Goal: Navigation & Orientation: Find specific page/section

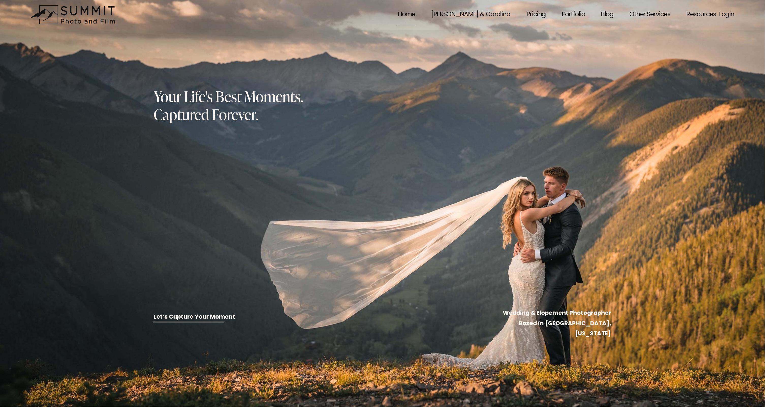
click at [600, 13] on nav "Home Dale & Carolina Pricing Portfolio Blog Other Services Family Portraits Eve…" at bounding box center [556, 15] width 318 height 22
click at [603, 14] on link "Blog" at bounding box center [607, 15] width 12 height 22
